Goal: Transaction & Acquisition: Obtain resource

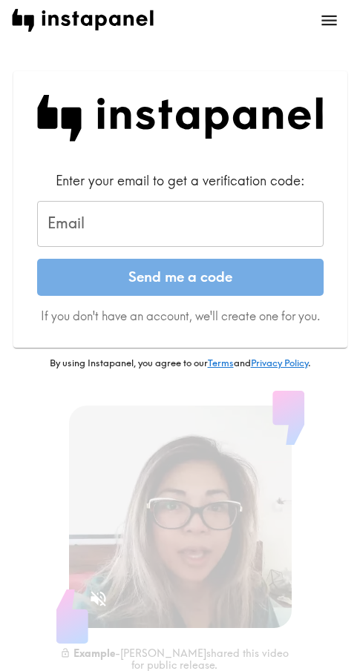
click at [87, 229] on input "Email" at bounding box center [180, 224] width 286 height 46
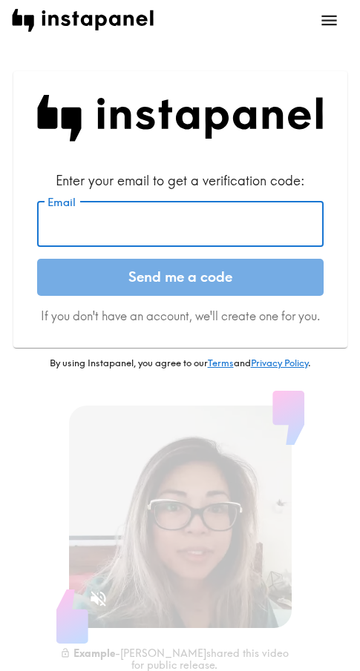
paste input "[EMAIL_ADDRESS][DOMAIN_NAME]"
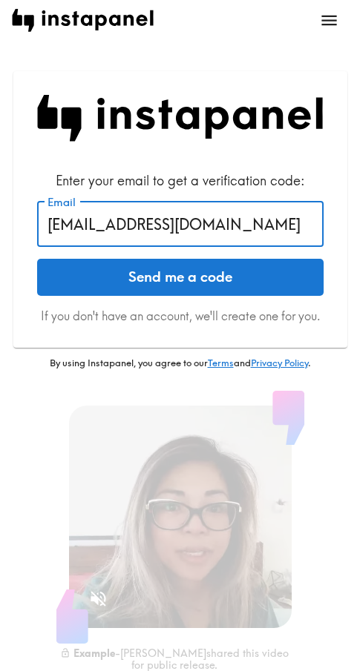
type input "[EMAIL_ADDRESS][DOMAIN_NAME]"
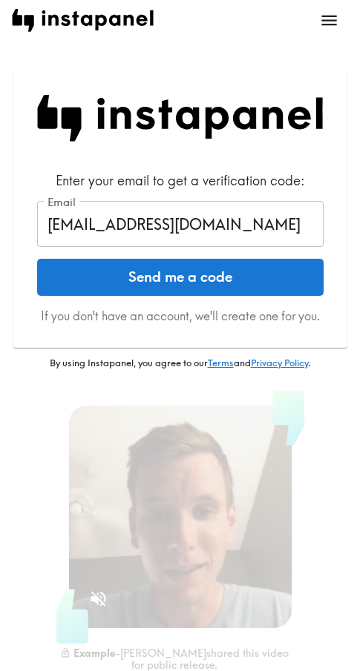
click at [257, 271] on button "Send me a code" at bounding box center [180, 277] width 286 height 37
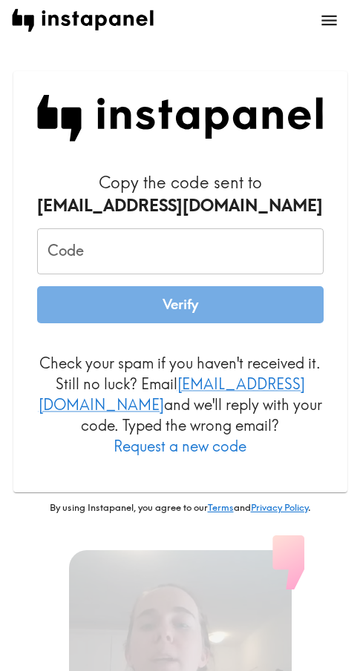
click at [110, 243] on input "Code" at bounding box center [180, 251] width 286 height 46
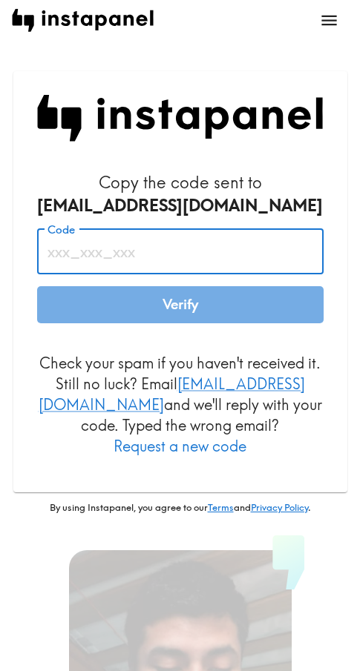
paste input "nAP_PqP_MfQ"
type input "nAP_PqP_MfQ"
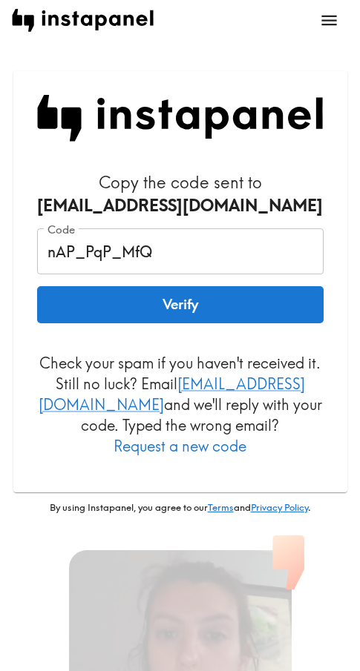
click at [103, 336] on form "Copy the code sent to [EMAIL_ADDRESS][DOMAIN_NAME] Code nAP_PqP_MfQ Code Verify…" at bounding box center [180, 313] width 286 height 285
click at [173, 306] on button "Verify" at bounding box center [180, 304] width 286 height 37
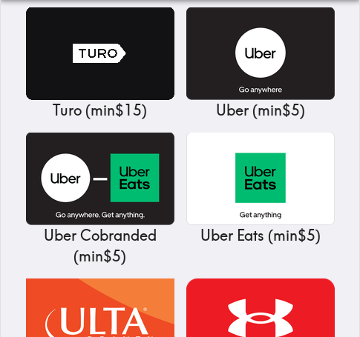
scroll to position [17820, 0]
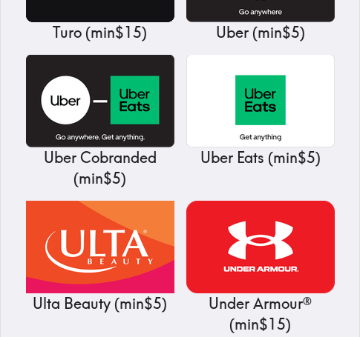
drag, startPoint x: 241, startPoint y: 185, endPoint x: 296, endPoint y: 185, distance: 54.9
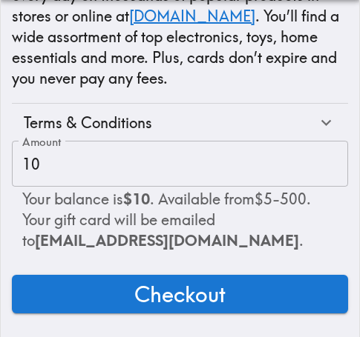
scroll to position [315, 0]
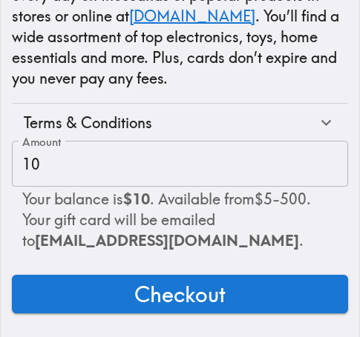
drag, startPoint x: 229, startPoint y: 271, endPoint x: 239, endPoint y: 267, distance: 10.6
click at [229, 275] on button "Checkout" at bounding box center [180, 294] width 336 height 39
